Goal: Navigation & Orientation: Find specific page/section

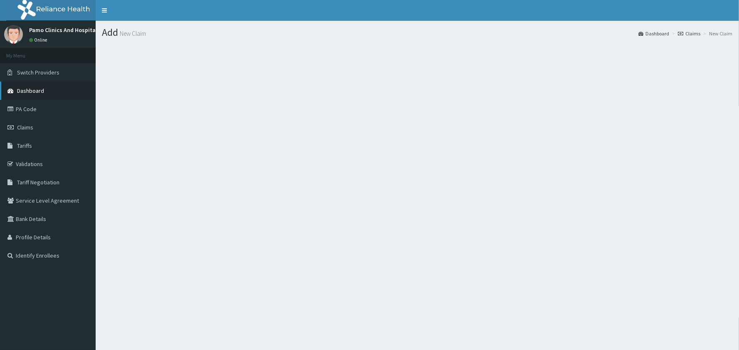
click at [27, 88] on span "Dashboard" at bounding box center [30, 90] width 27 height 7
click at [43, 88] on span "Dashboard" at bounding box center [30, 90] width 27 height 7
click at [33, 87] on span "Dashboard" at bounding box center [30, 90] width 27 height 7
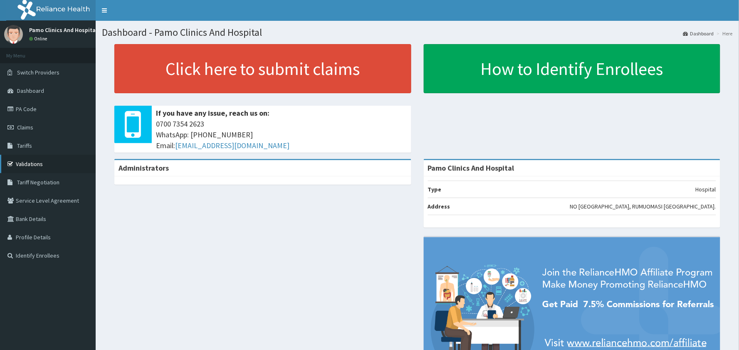
click at [22, 162] on link "Validations" at bounding box center [48, 164] width 96 height 18
click at [28, 160] on link "Validations" at bounding box center [48, 164] width 96 height 18
click at [27, 164] on link "Validations" at bounding box center [48, 164] width 96 height 18
